Goal: Browse casually: Explore the website without a specific task or goal

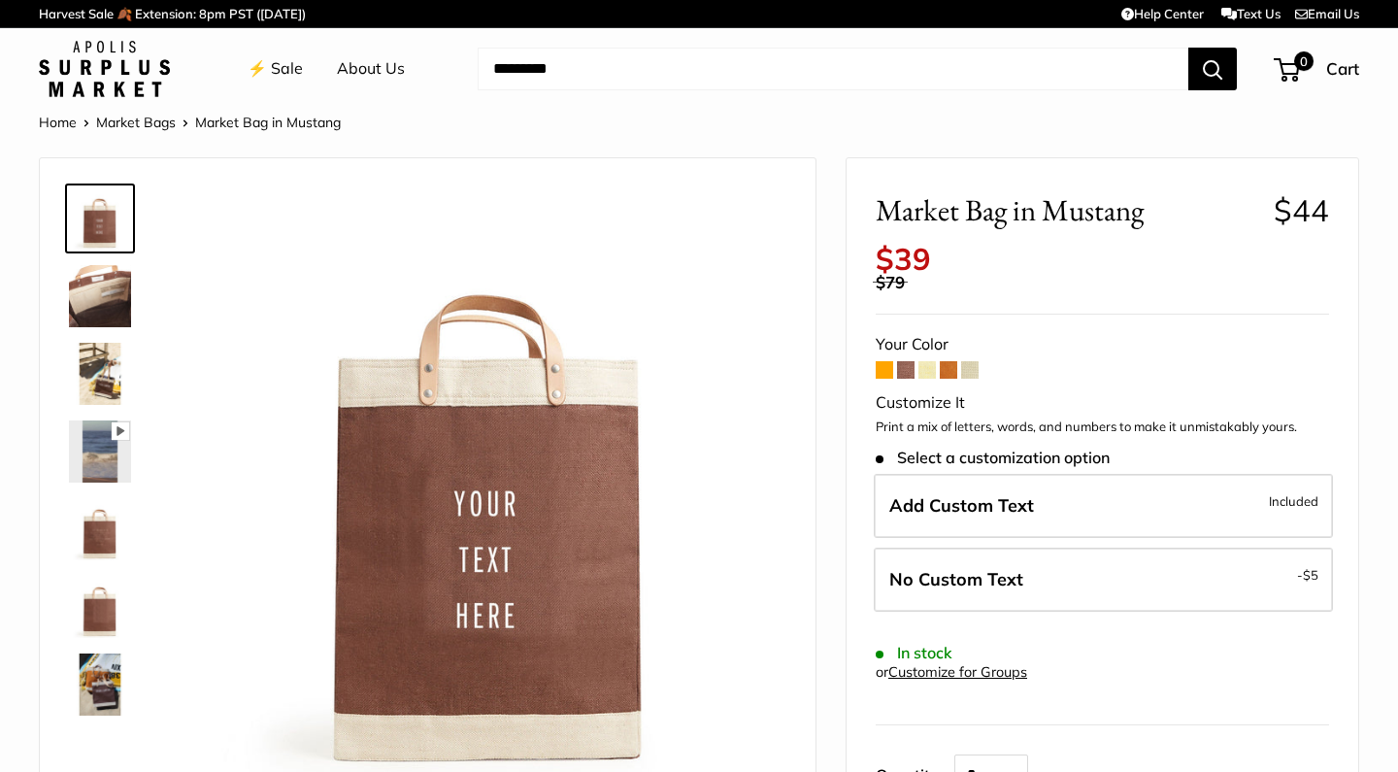
click at [890, 361] on span at bounding box center [884, 369] width 17 height 17
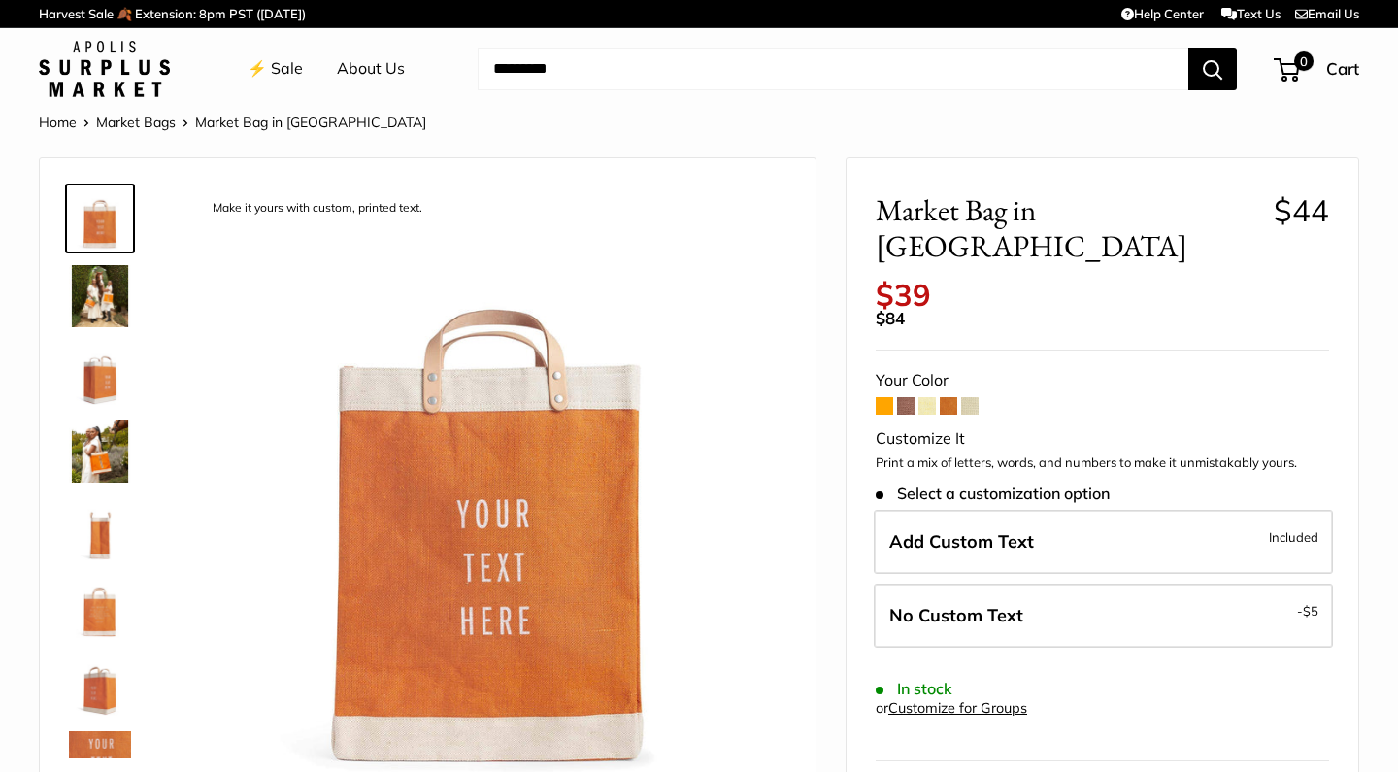
click at [973, 397] on span at bounding box center [969, 405] width 17 height 17
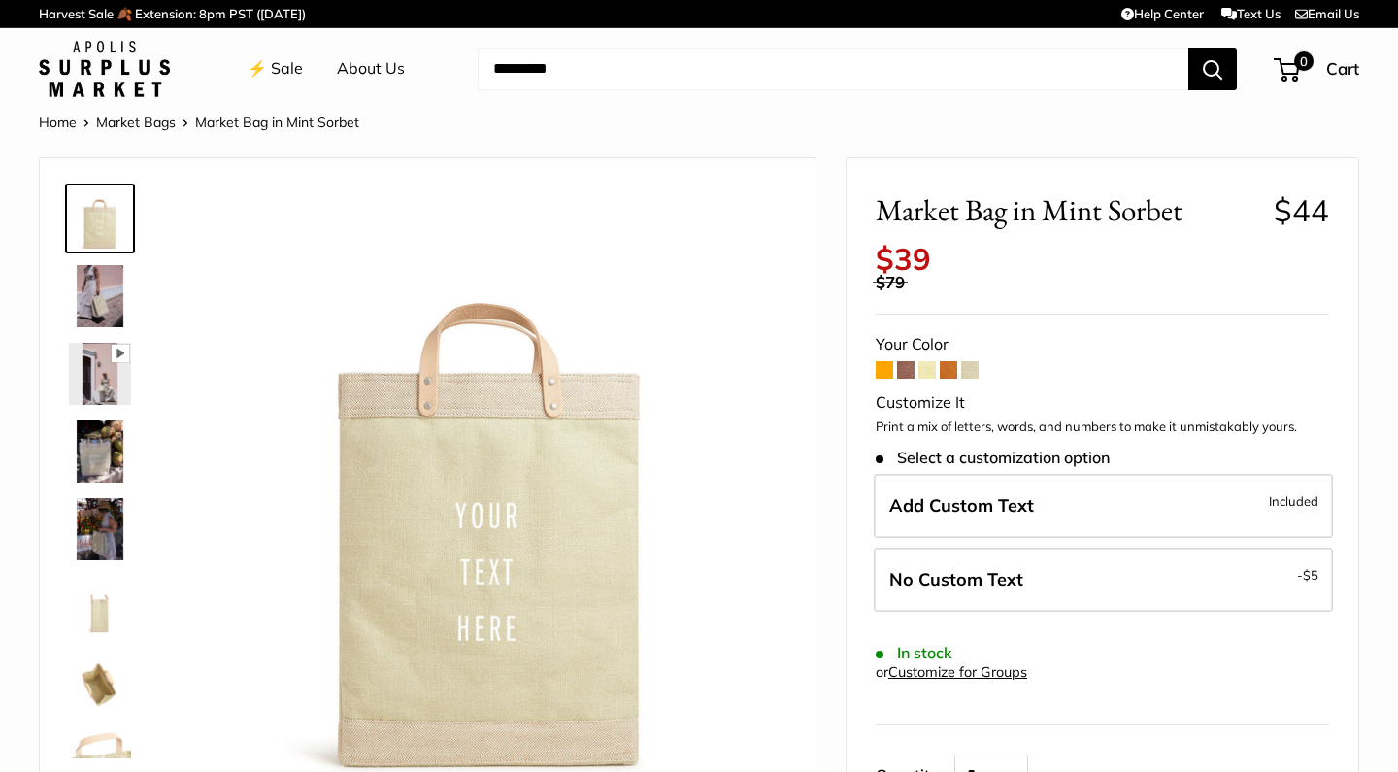
click at [109, 291] on img at bounding box center [100, 296] width 62 height 62
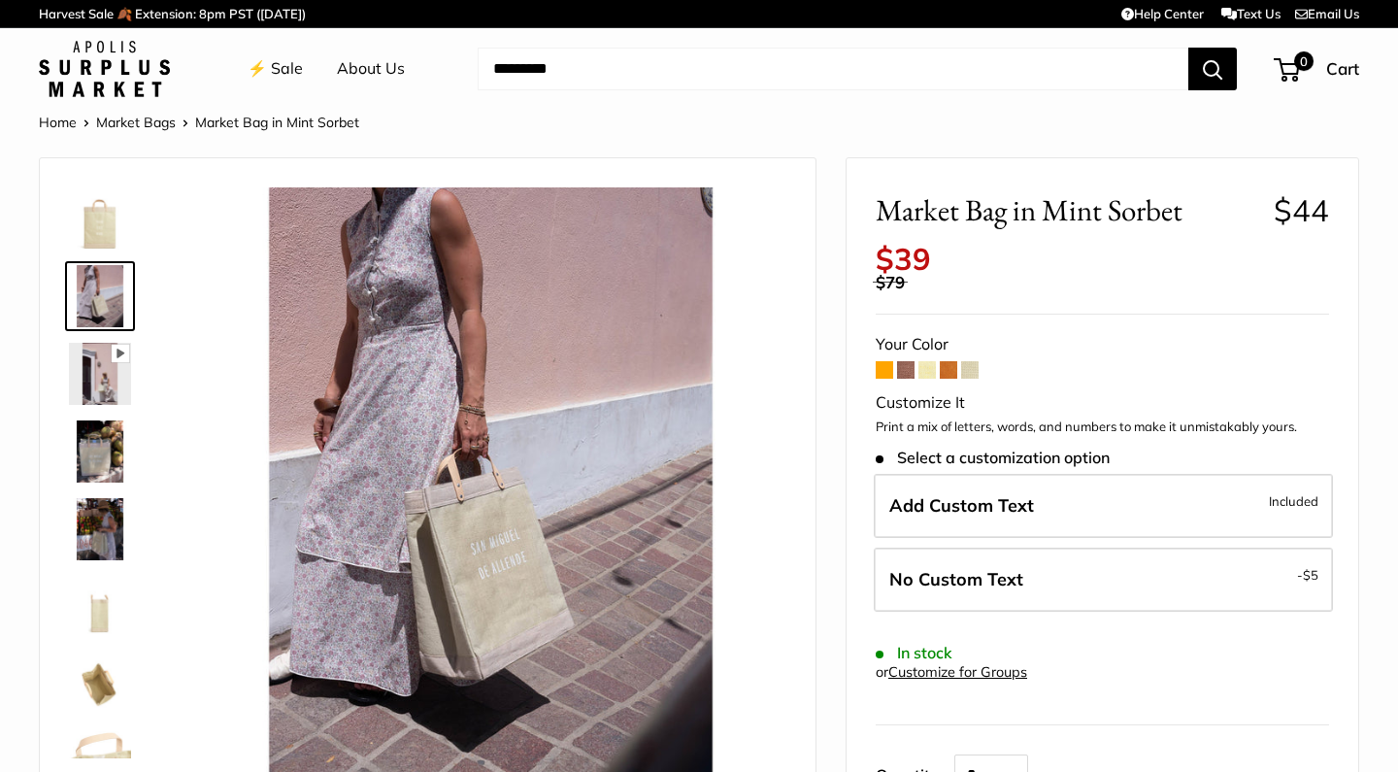
click at [951, 361] on span at bounding box center [948, 369] width 17 height 17
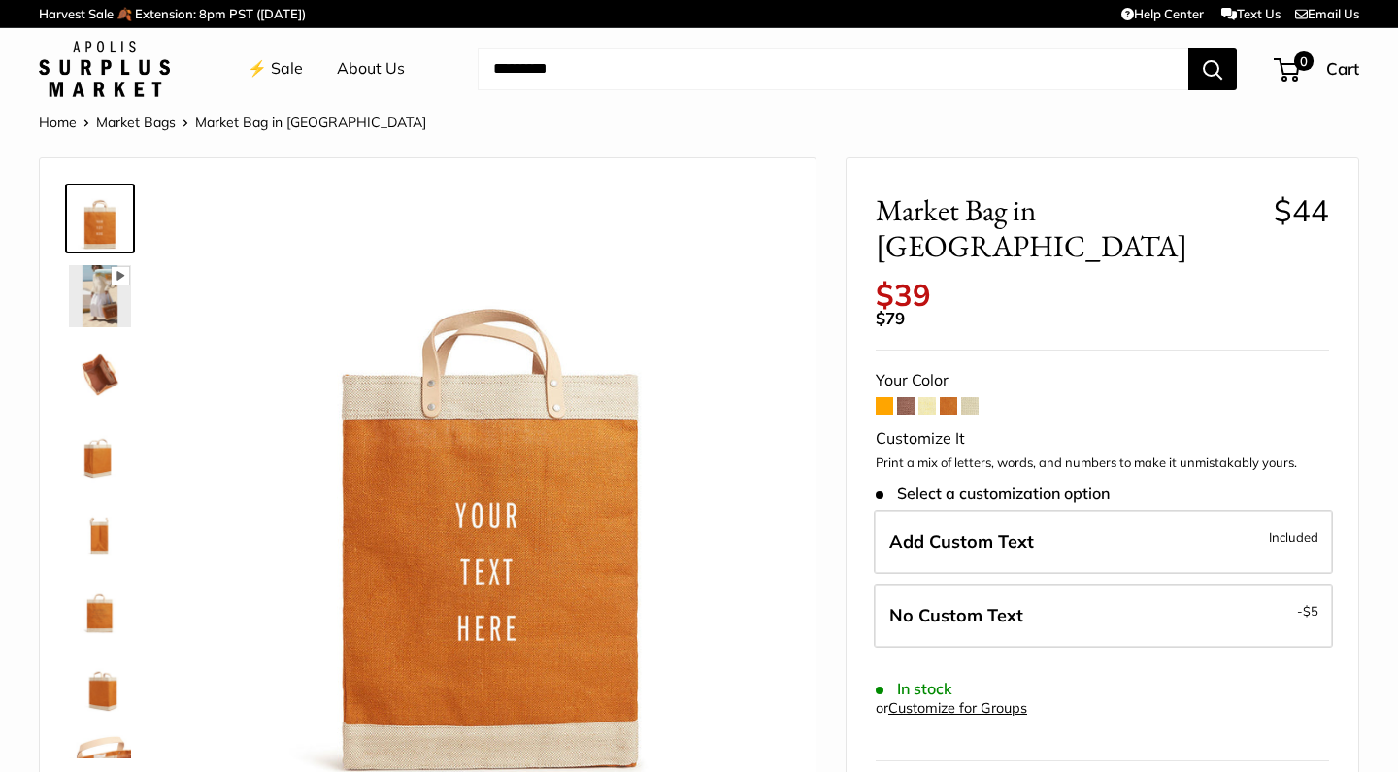
click at [974, 397] on span at bounding box center [969, 405] width 17 height 17
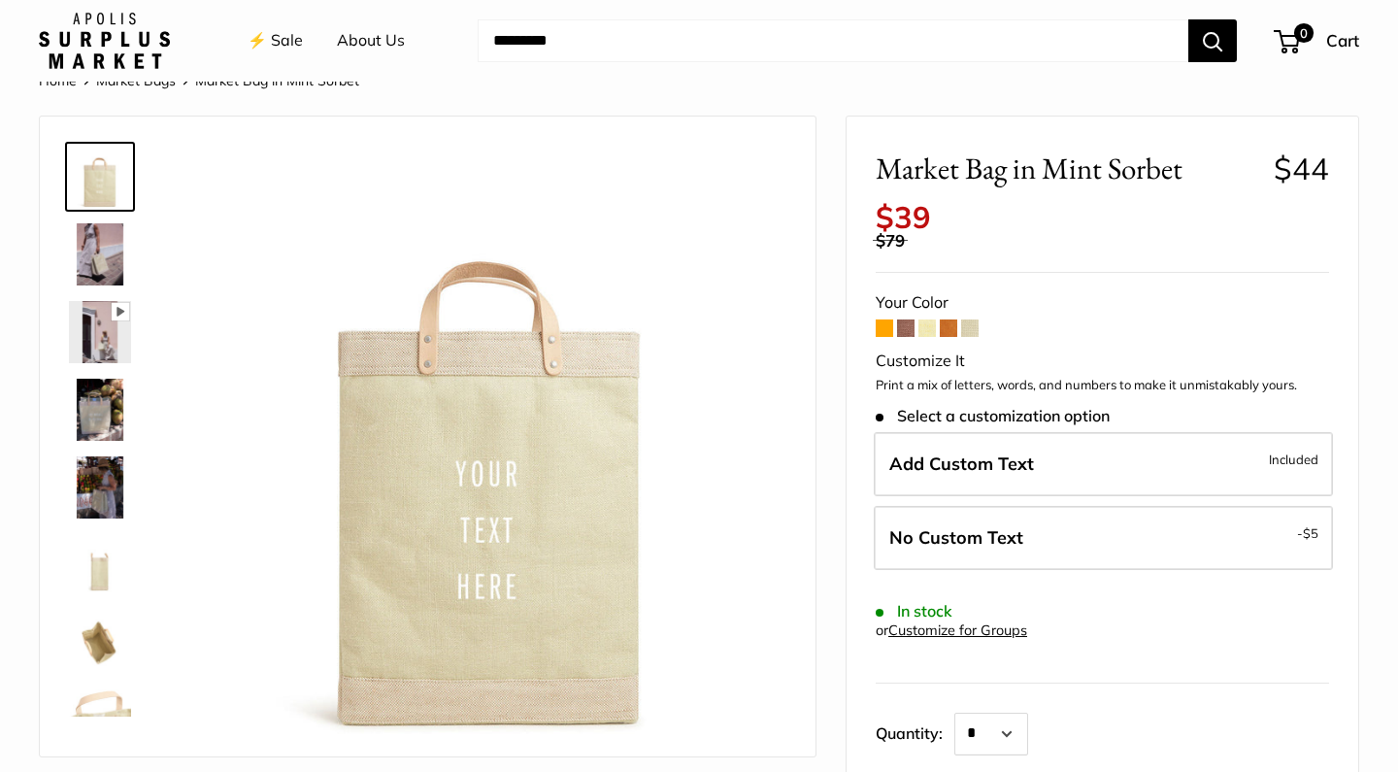
scroll to position [48, 0]
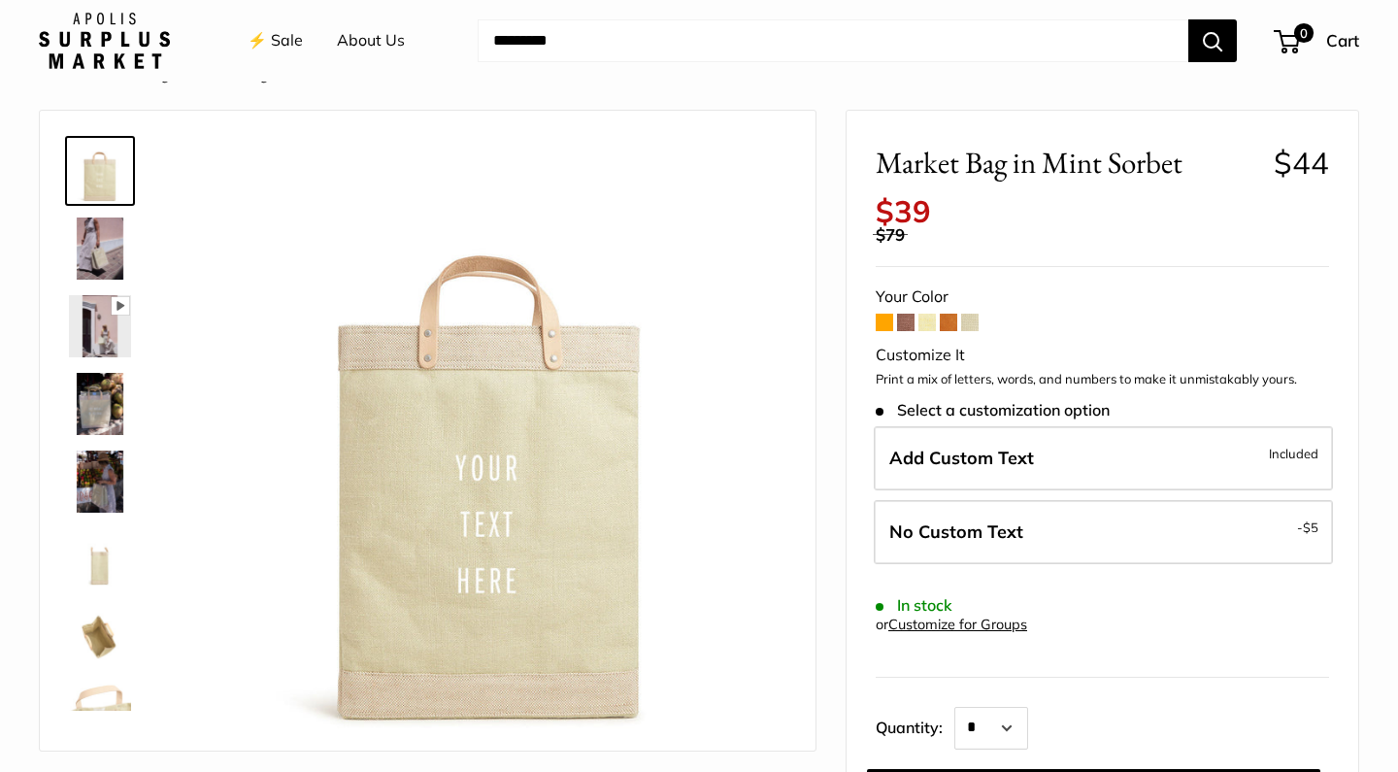
click at [911, 314] on span at bounding box center [905, 322] width 17 height 17
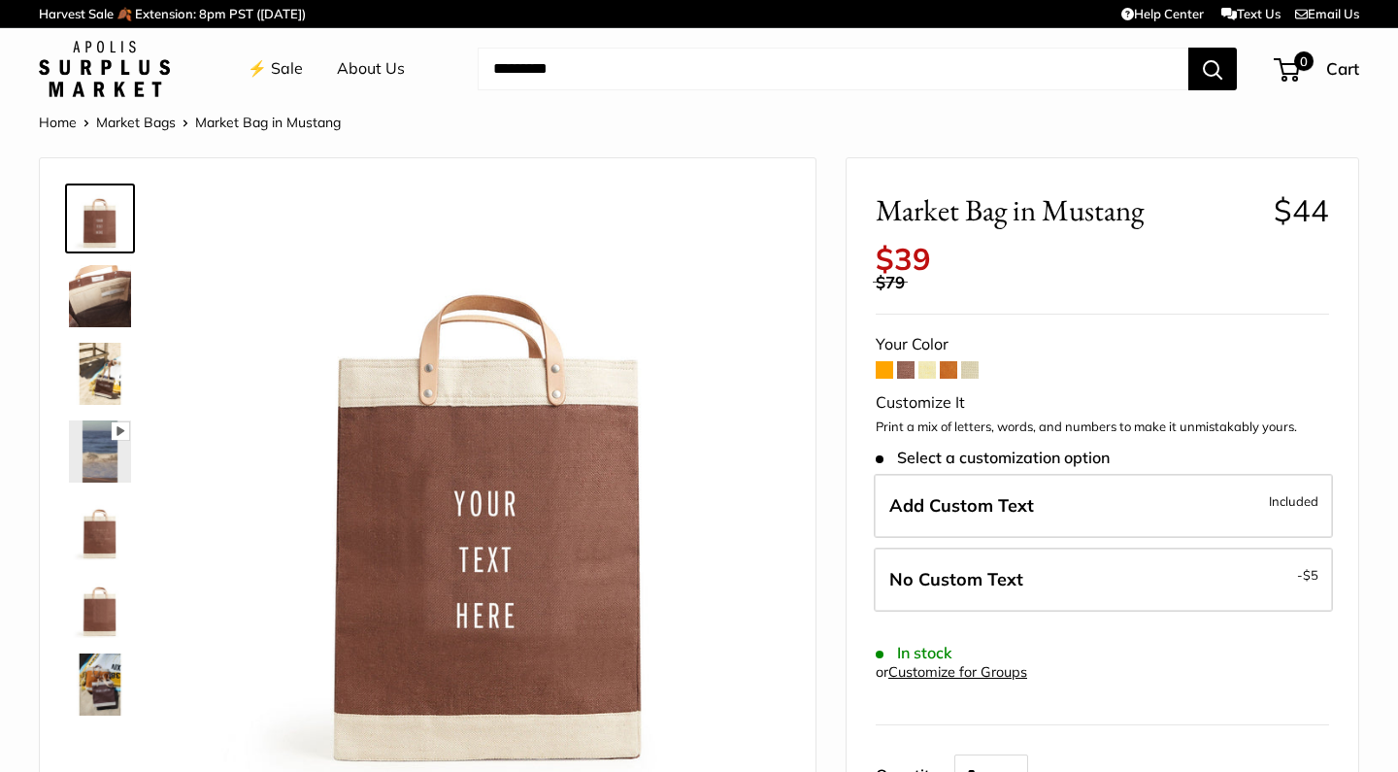
click at [976, 361] on span at bounding box center [969, 369] width 17 height 17
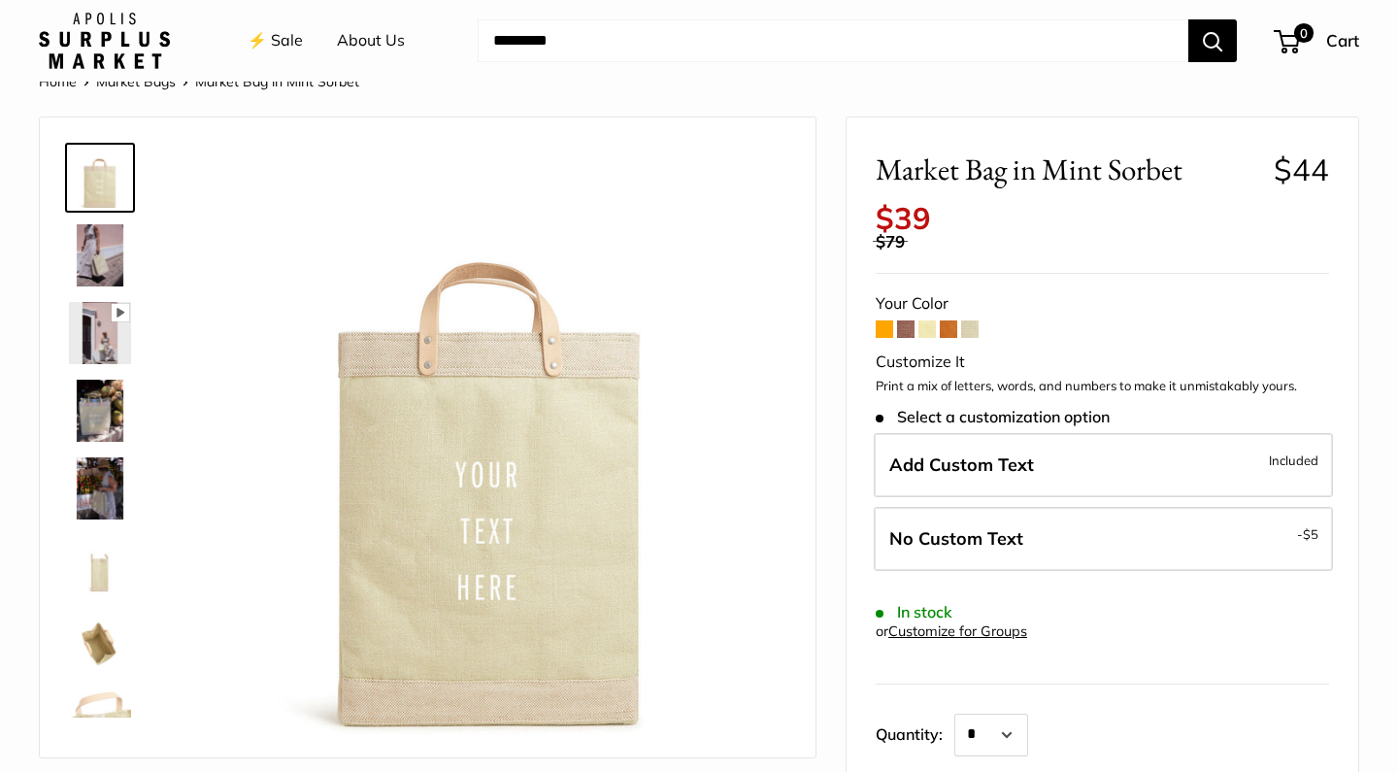
click at [931, 320] on span at bounding box center [926, 328] width 17 height 17
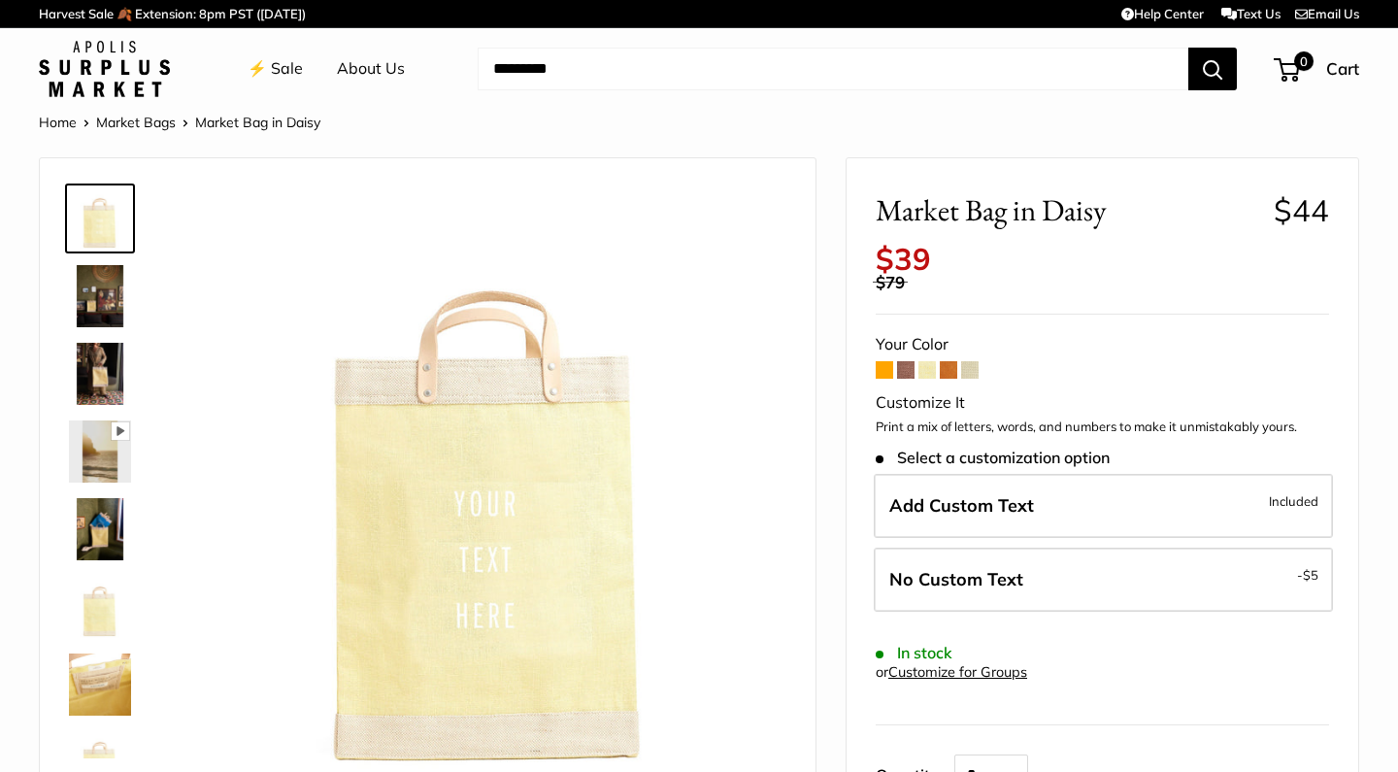
drag, startPoint x: 972, startPoint y: 353, endPoint x: 985, endPoint y: 381, distance: 31.3
click at [972, 361] on span at bounding box center [969, 369] width 17 height 17
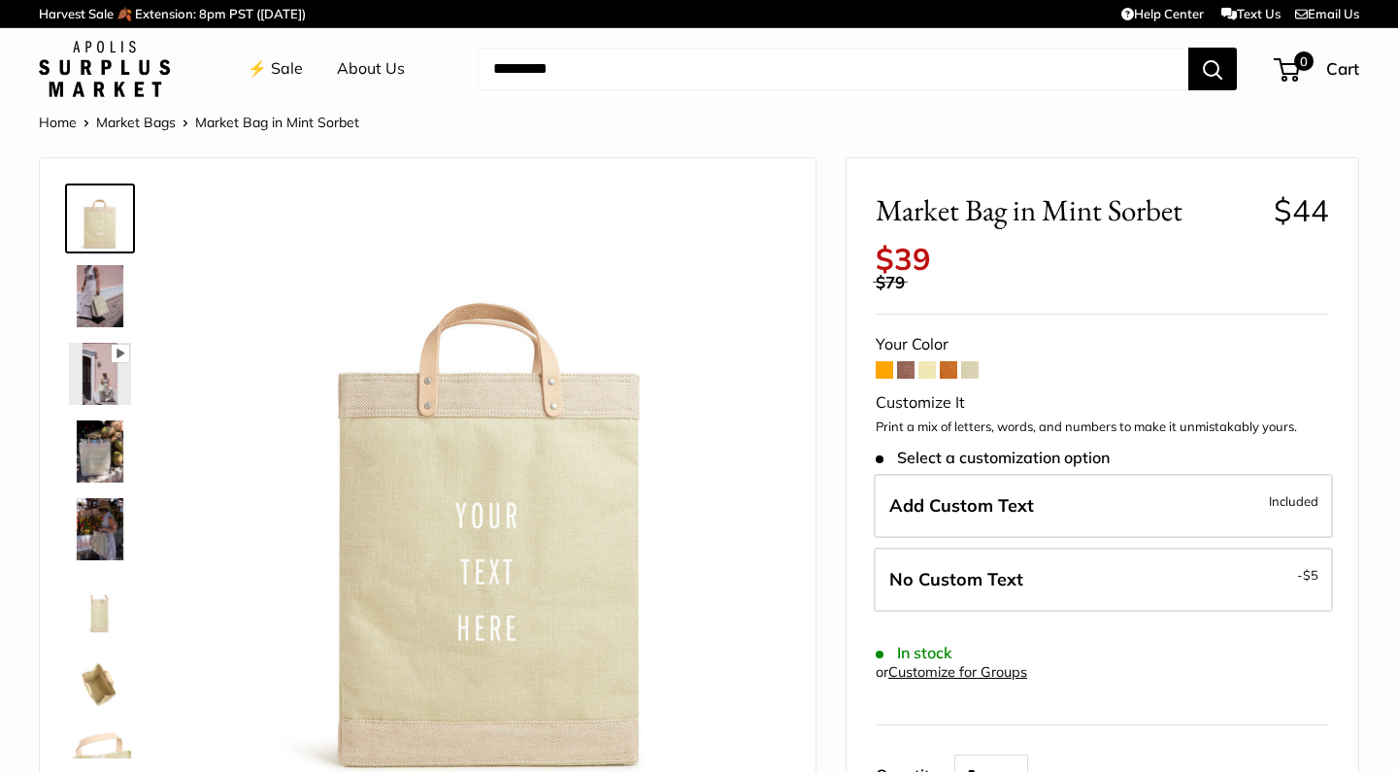
click at [93, 381] on img at bounding box center [100, 374] width 62 height 62
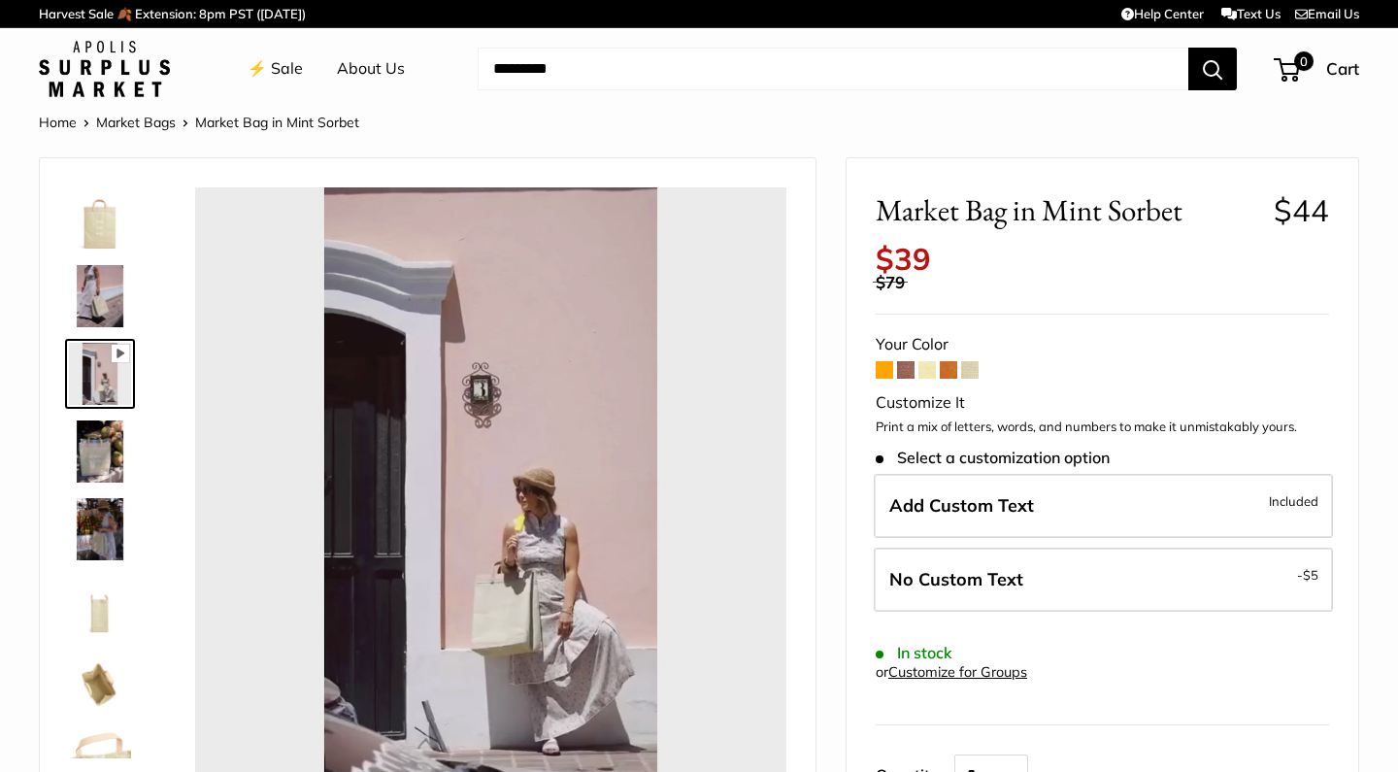
click at [78, 470] on img at bounding box center [100, 451] width 62 height 62
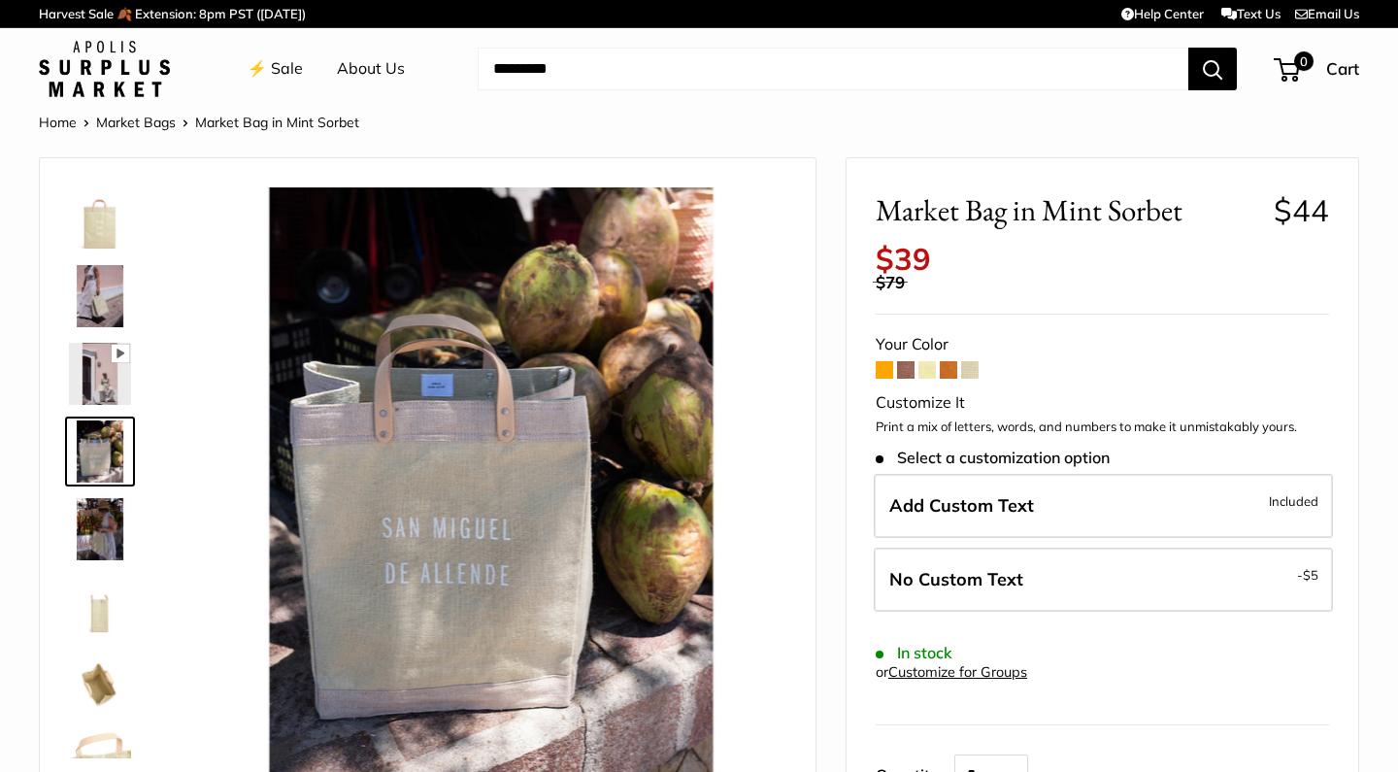
type input "****"
click at [80, 513] on img at bounding box center [100, 529] width 62 height 62
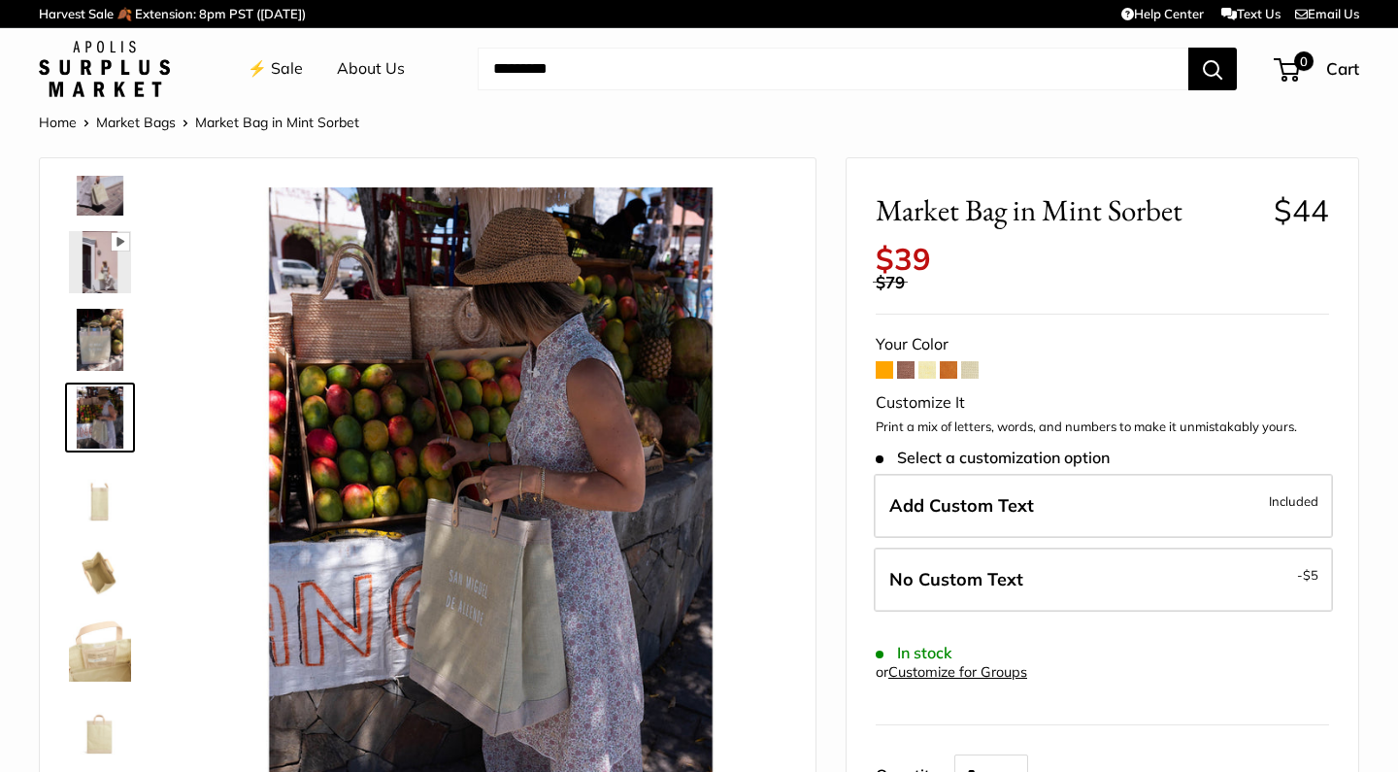
scroll to position [130, 0]
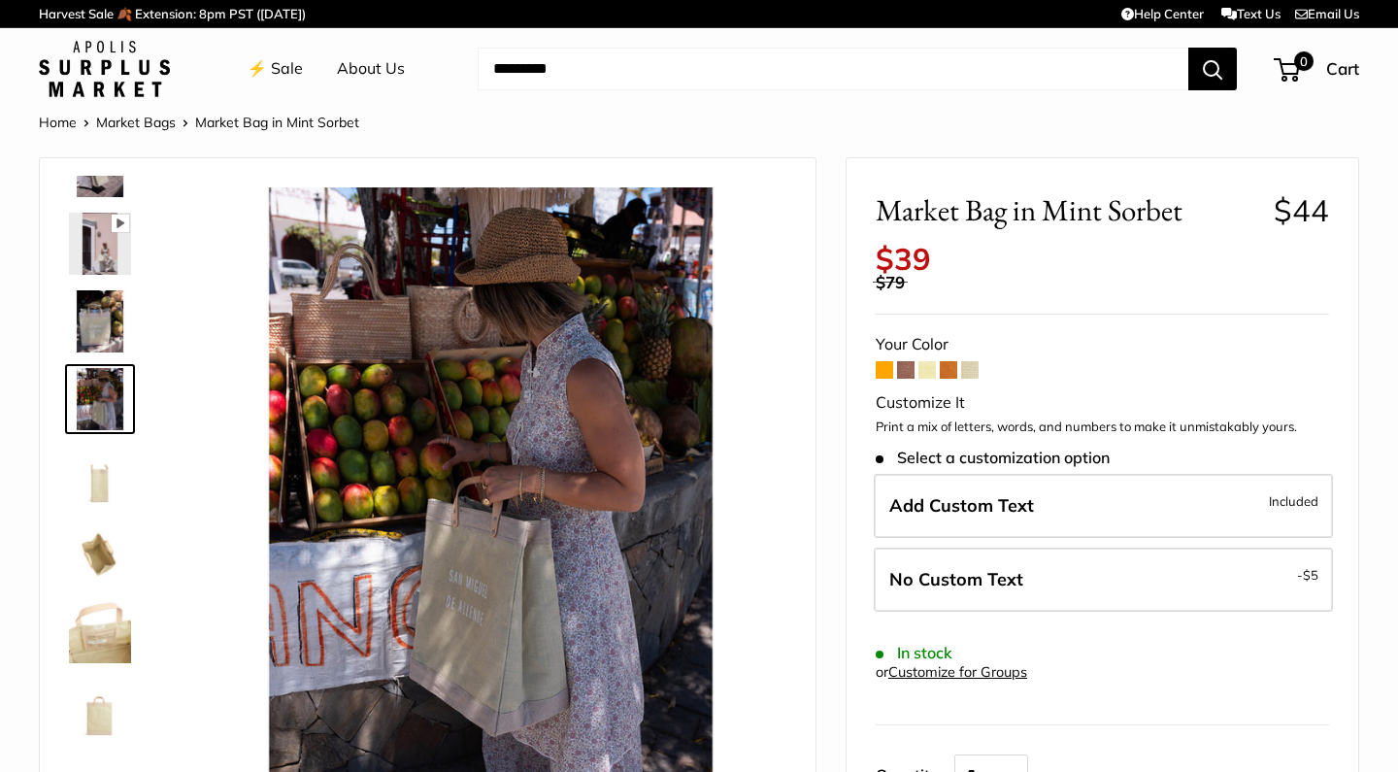
click at [81, 645] on img at bounding box center [100, 632] width 62 height 62
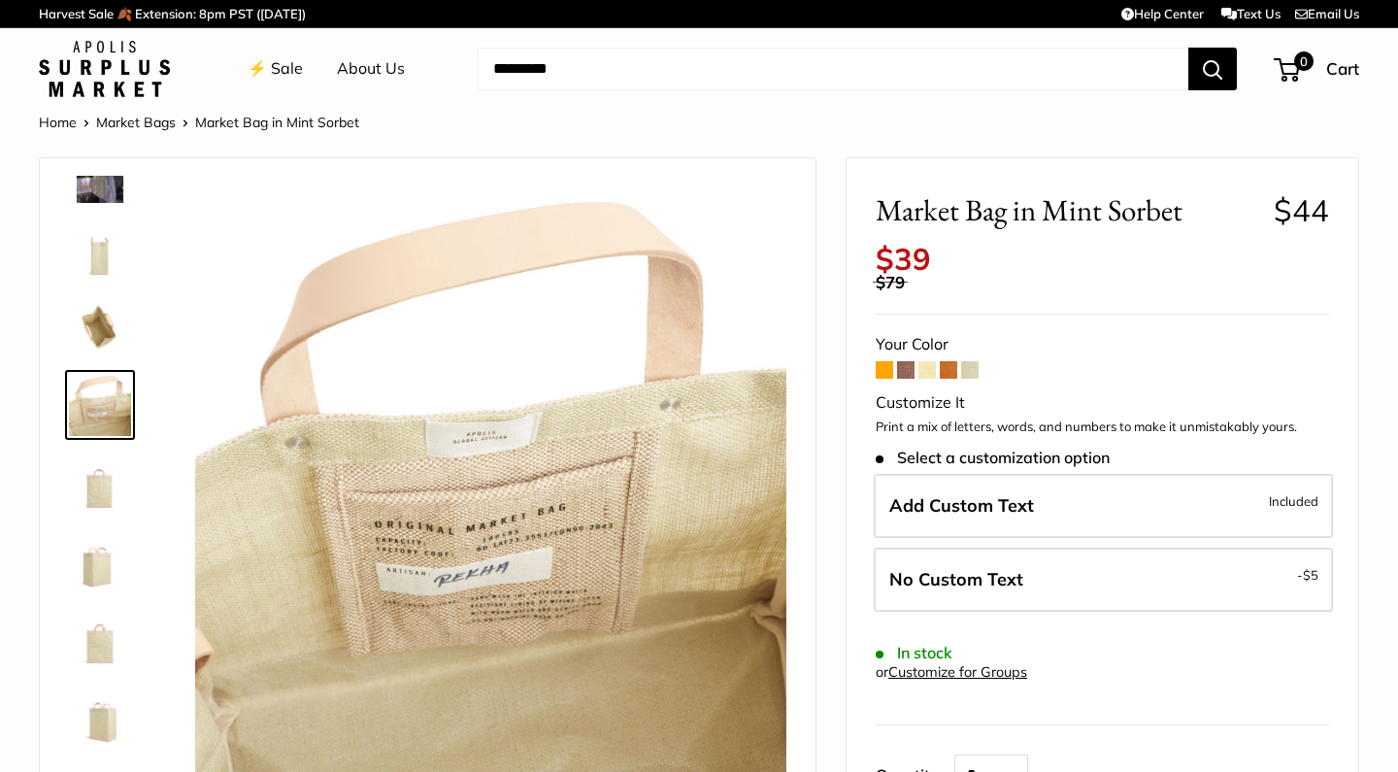
scroll to position [357, 0]
click at [111, 642] on img at bounding box center [100, 638] width 62 height 62
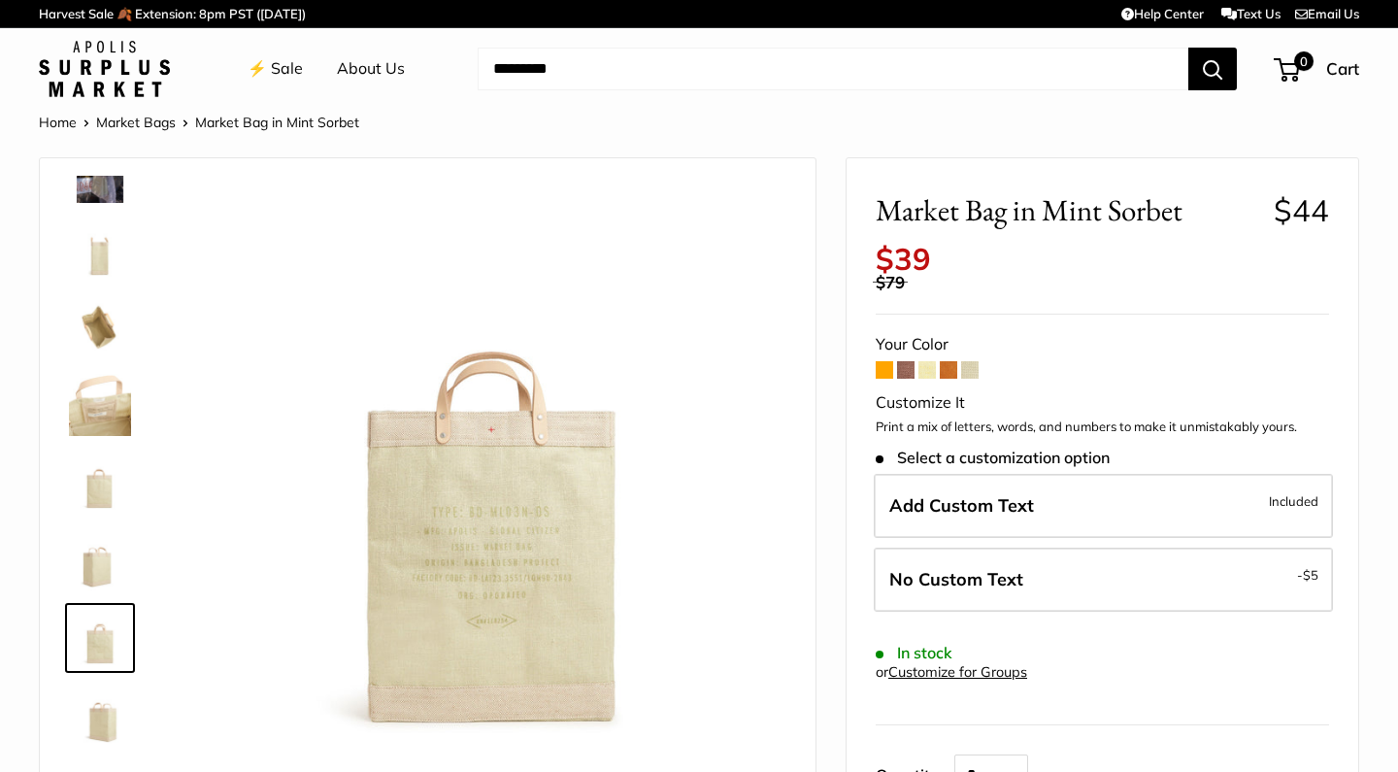
click at [104, 196] on img at bounding box center [100, 172] width 62 height 62
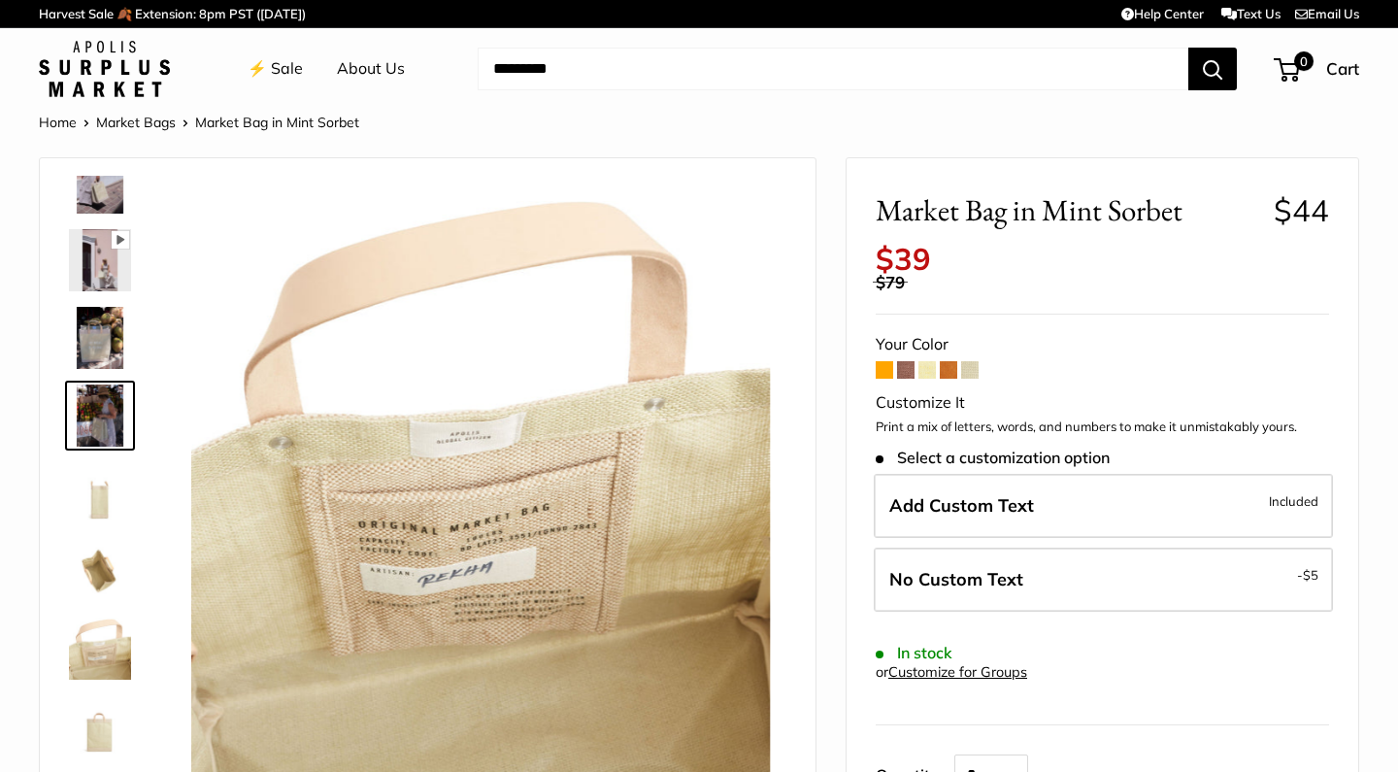
scroll to position [60, 0]
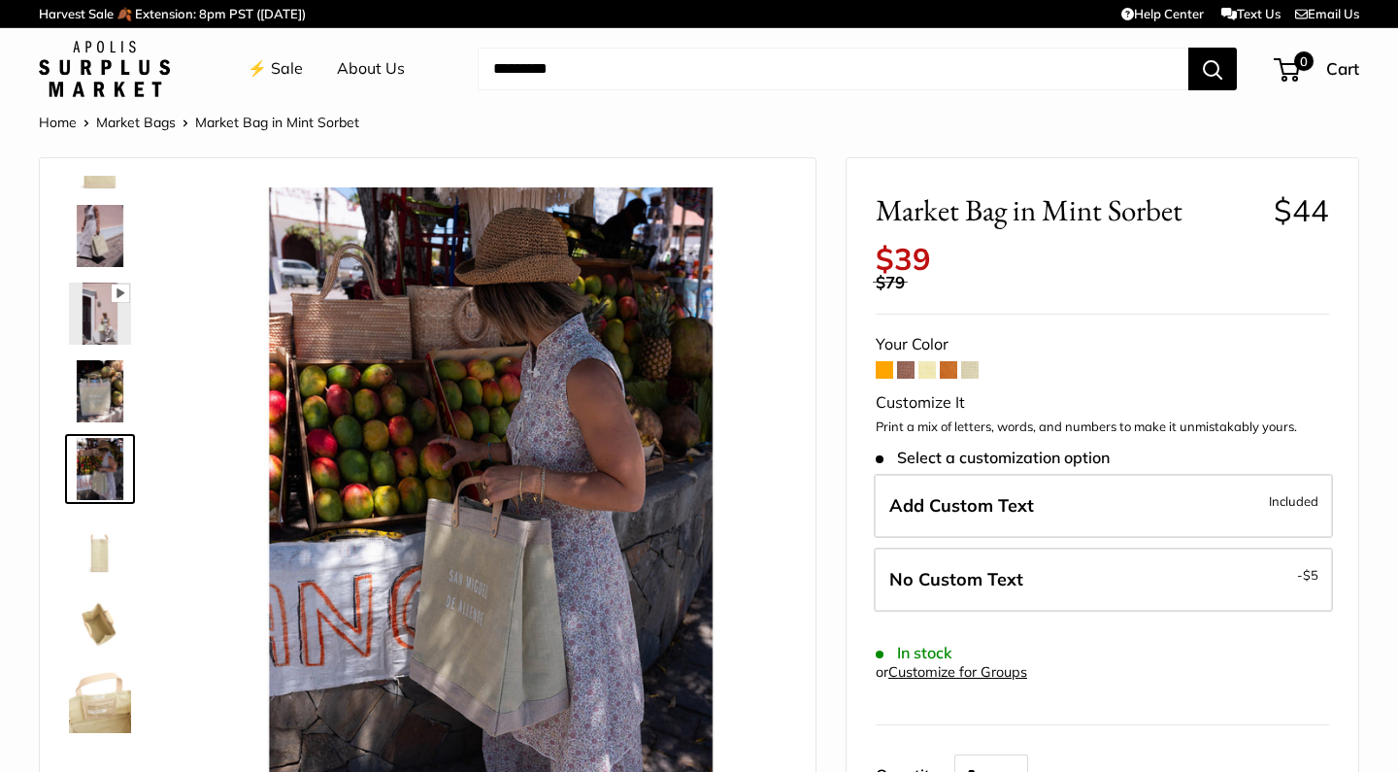
click at [92, 264] on img at bounding box center [100, 236] width 62 height 62
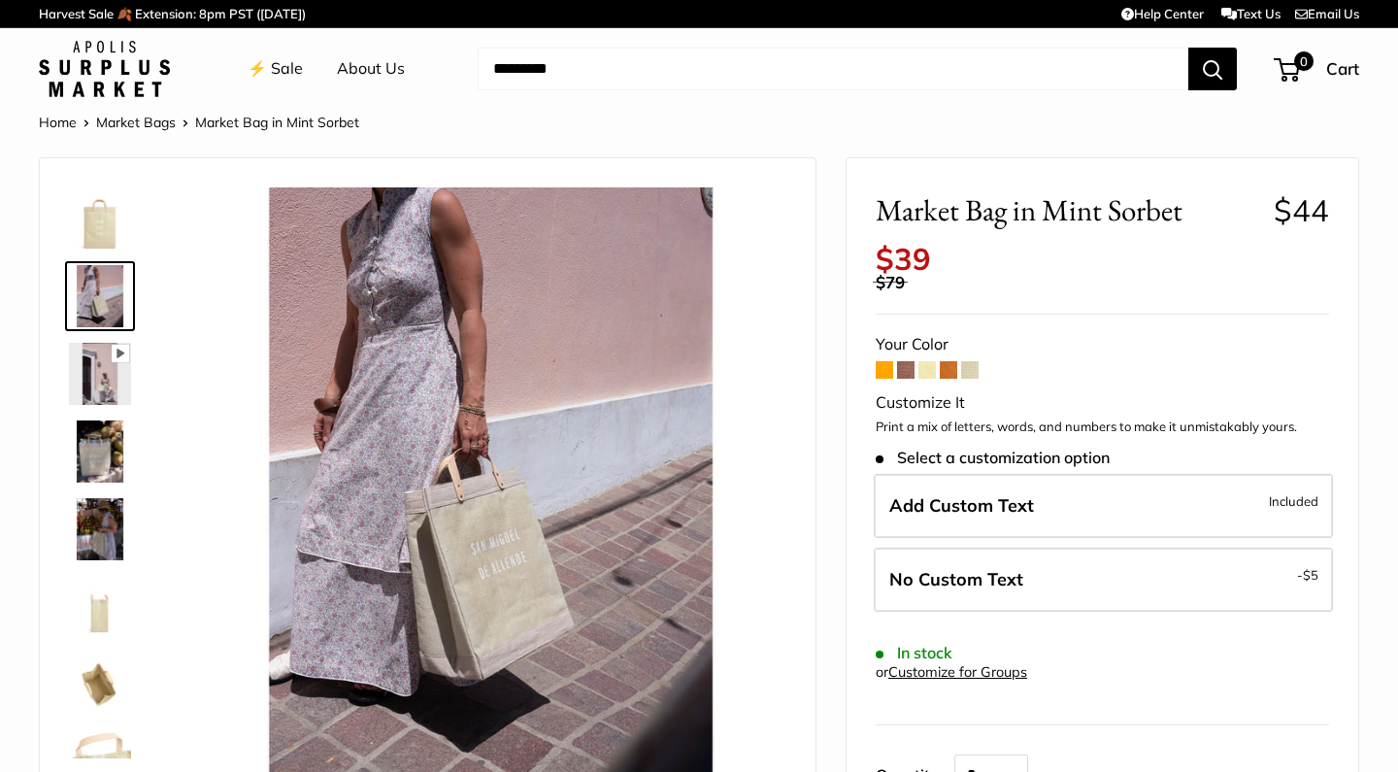
click at [56, 124] on link "Home" at bounding box center [58, 122] width 38 height 17
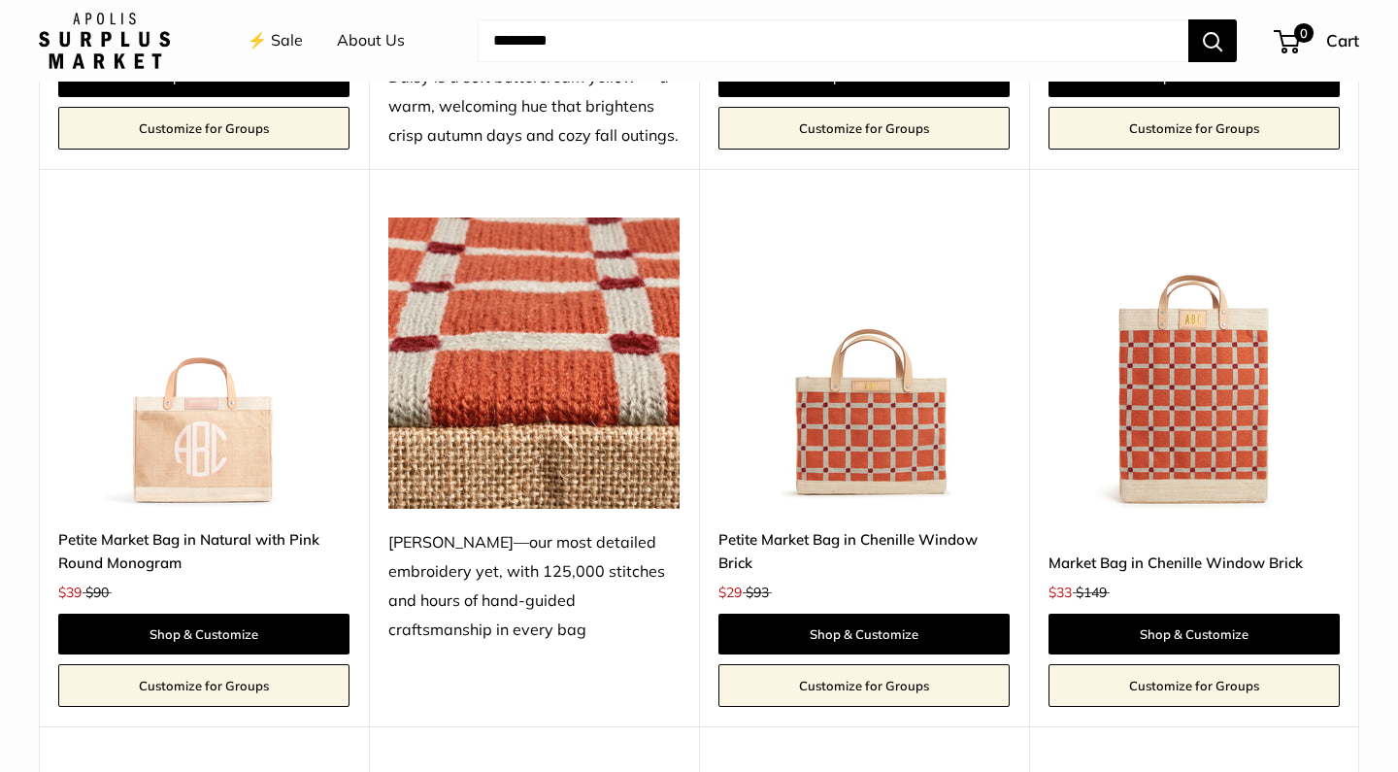
scroll to position [3175, 0]
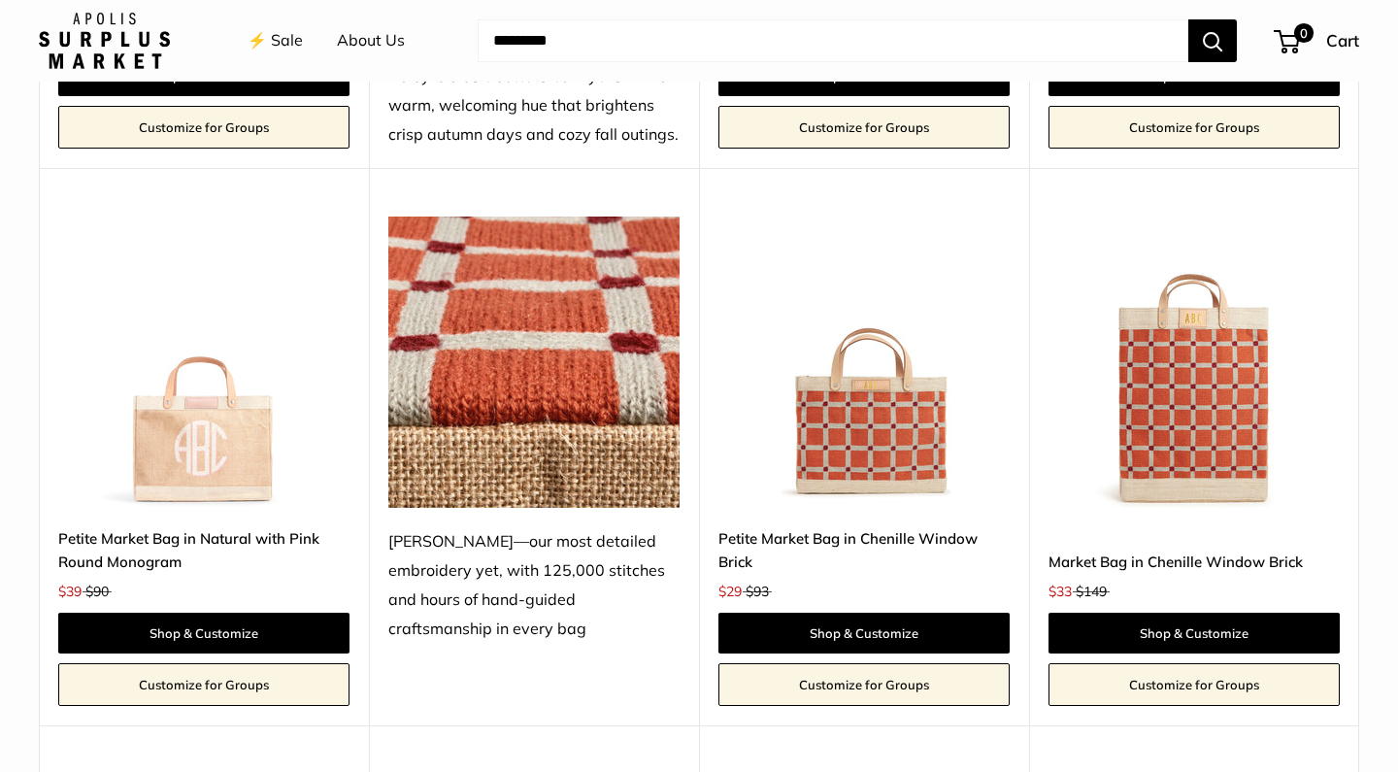
click at [0, 0] on img at bounding box center [0, 0] width 0 height 0
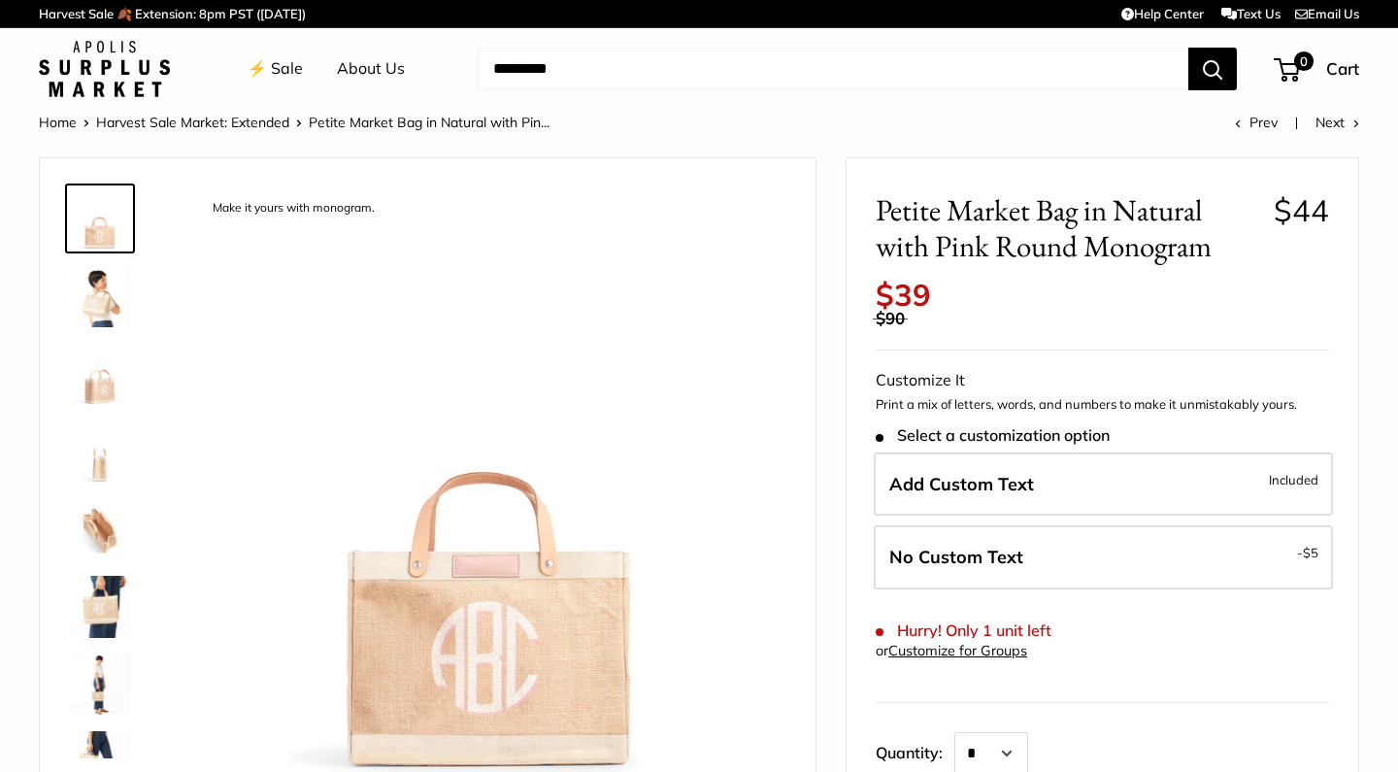
click at [88, 397] on img at bounding box center [100, 374] width 62 height 62
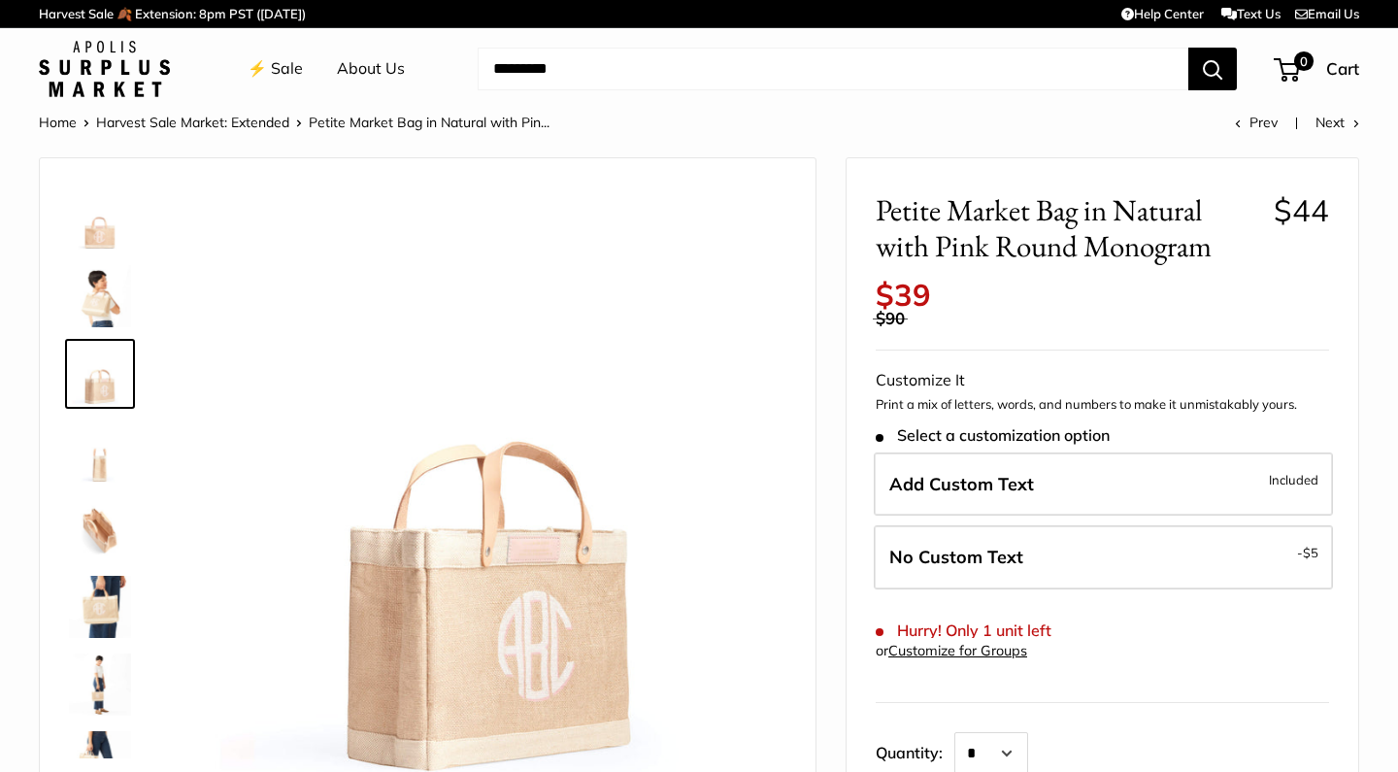
click at [106, 229] on img at bounding box center [100, 218] width 62 height 62
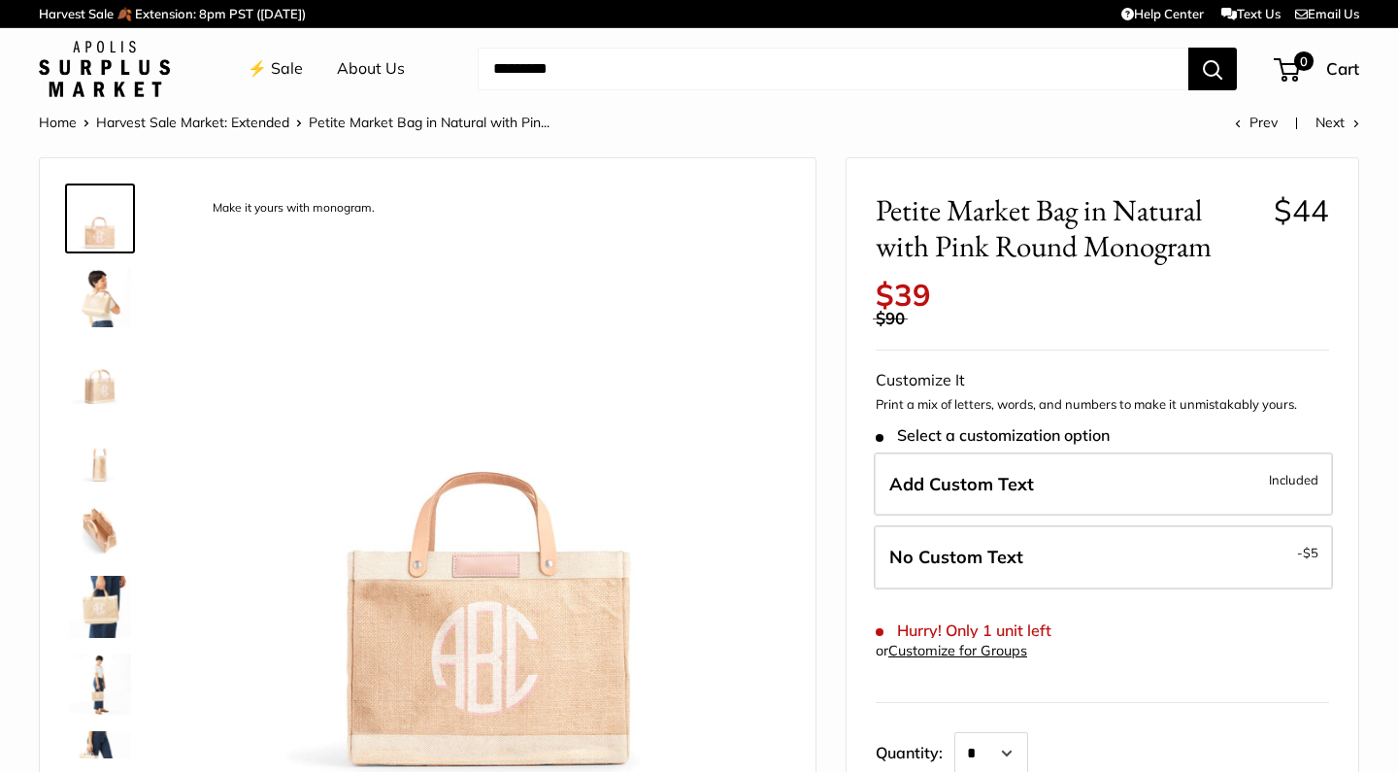
click at [81, 546] on img at bounding box center [100, 529] width 62 height 62
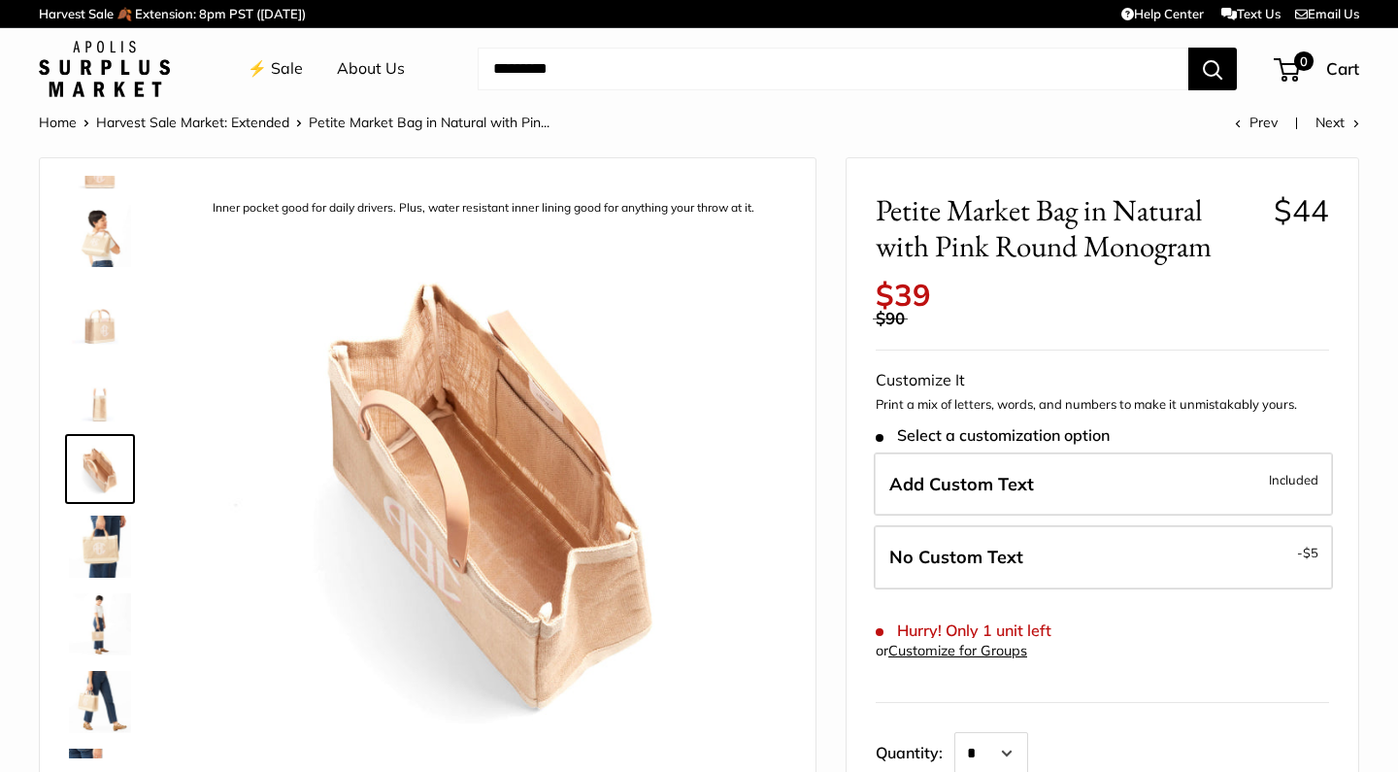
click at [109, 405] on img at bounding box center [100, 391] width 62 height 62
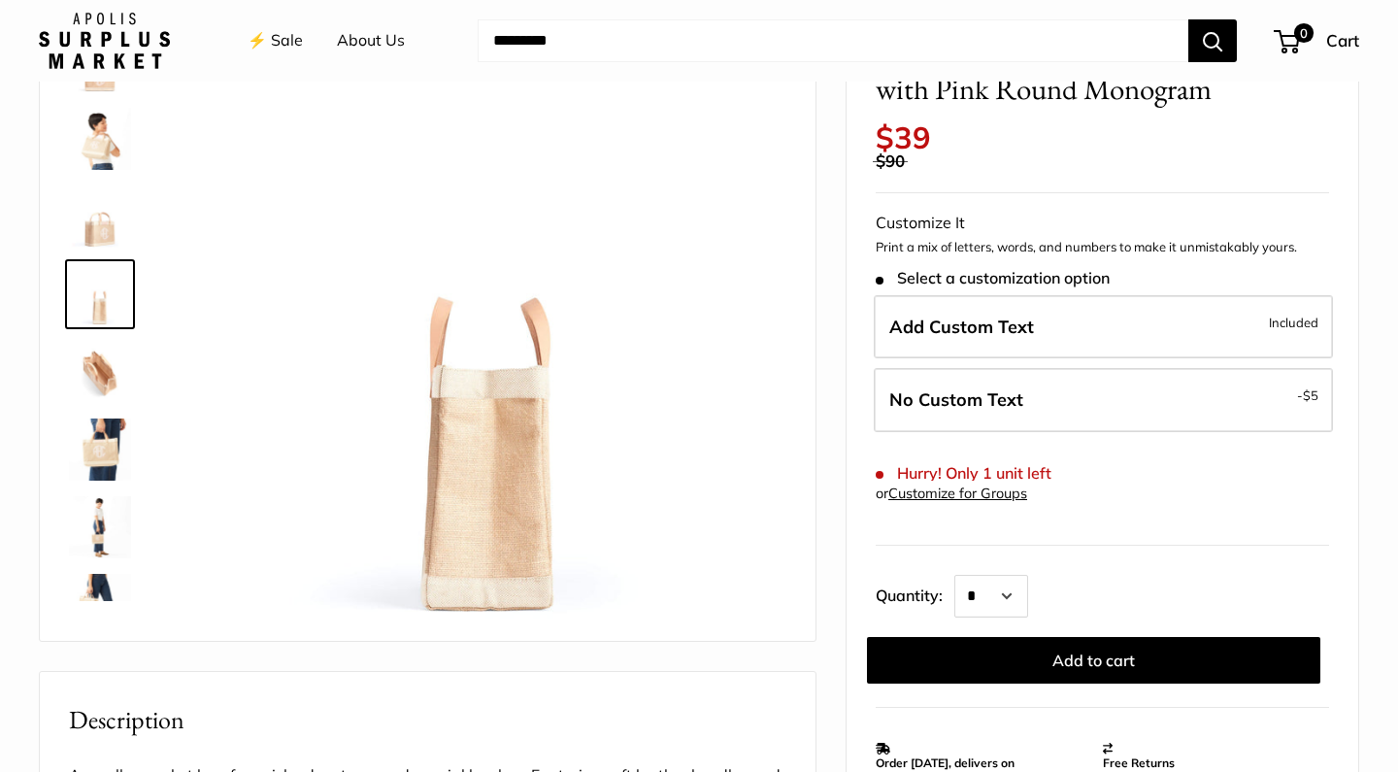
scroll to position [163, 0]
